Goal: Transaction & Acquisition: Purchase product/service

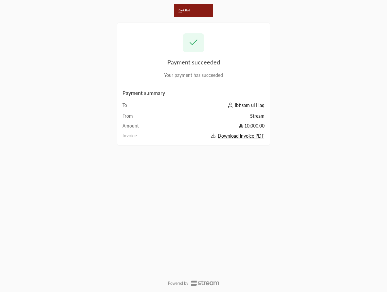
click at [334, 73] on div "Payment succeeded Your payment has succeeded Payment summary To [PERSON_NAME] u…" at bounding box center [193, 146] width 387 height 292
